Goal: Task Accomplishment & Management: Manage account settings

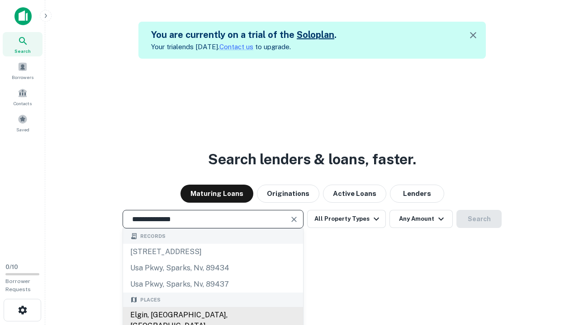
click at [212, 316] on div "Elgin, [GEOGRAPHIC_DATA], [GEOGRAPHIC_DATA]" at bounding box center [213, 320] width 180 height 27
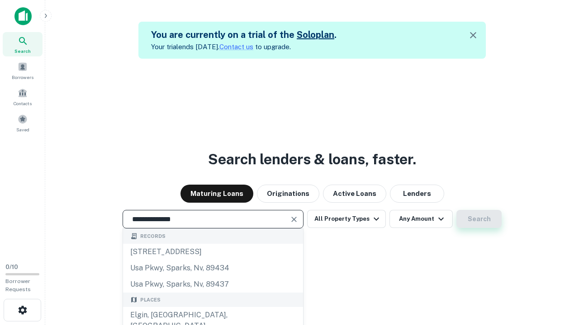
type input "**********"
click at [456, 210] on button "Search" at bounding box center [478, 219] width 45 height 18
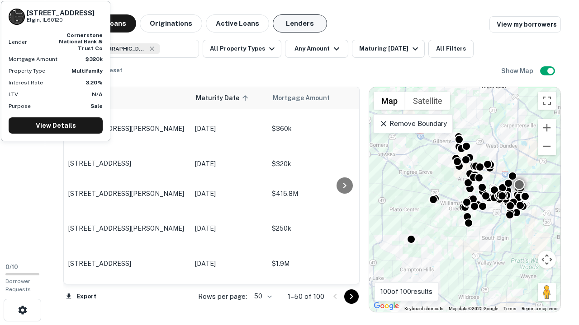
click at [300, 24] on button "Lenders" at bounding box center [300, 23] width 54 height 18
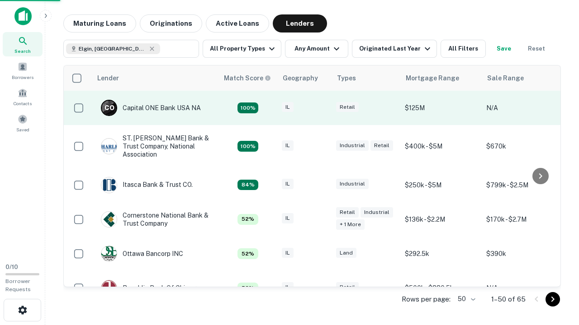
click at [321, 108] on div "IL" at bounding box center [304, 108] width 45 height 12
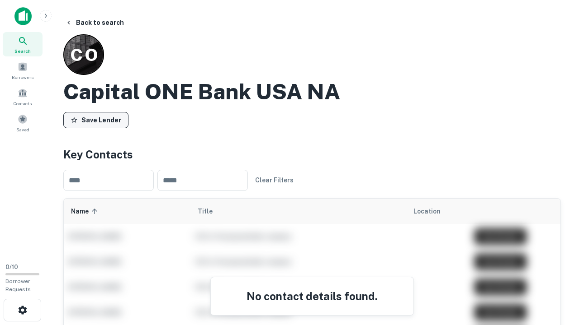
click at [96, 120] on button "Save Lender" at bounding box center [95, 120] width 65 height 16
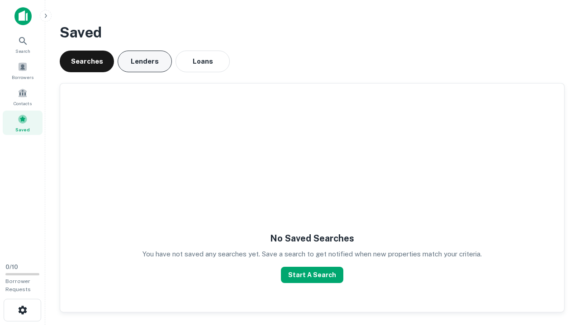
click at [145, 61] on button "Lenders" at bounding box center [145, 62] width 54 height 22
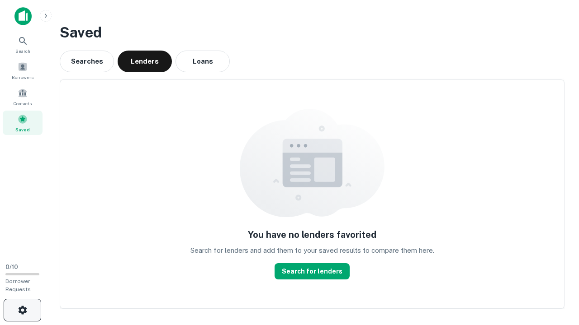
click at [22, 311] on icon "button" at bounding box center [22, 310] width 11 height 11
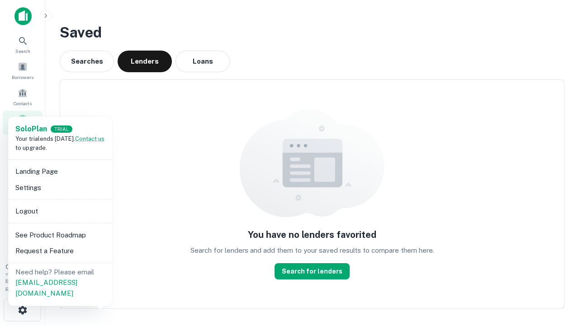
click at [60, 211] on li "Logout" at bounding box center [60, 211] width 97 height 16
